Goal: Find specific page/section: Find specific page/section

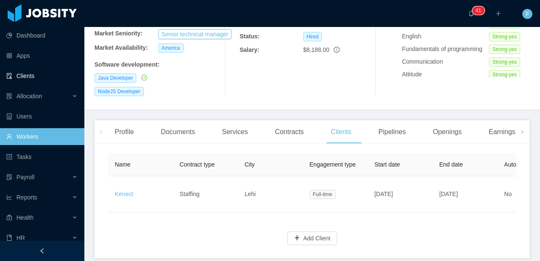
click at [34, 78] on link "Clients" at bounding box center [41, 75] width 71 height 17
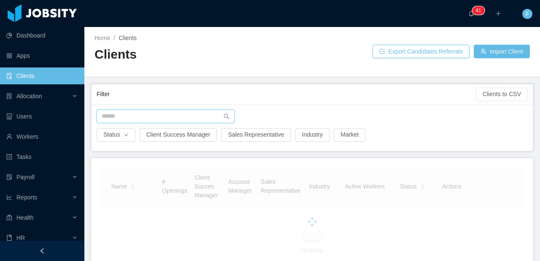
click at [175, 112] on input "text" at bounding box center [166, 116] width 138 height 13
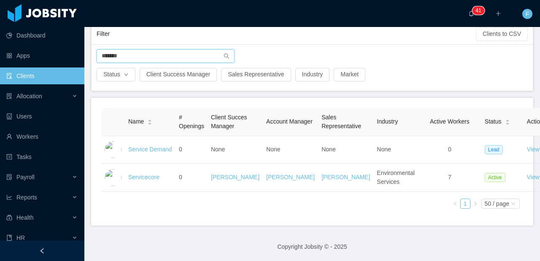
scroll to position [61, 0]
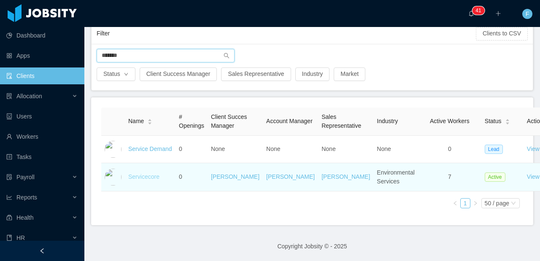
type input "*******"
click at [150, 180] on link "Servicecore" at bounding box center [143, 176] width 31 height 7
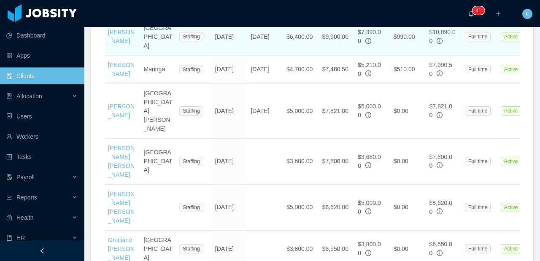
scroll to position [332, 0]
